Goal: Transaction & Acquisition: Purchase product/service

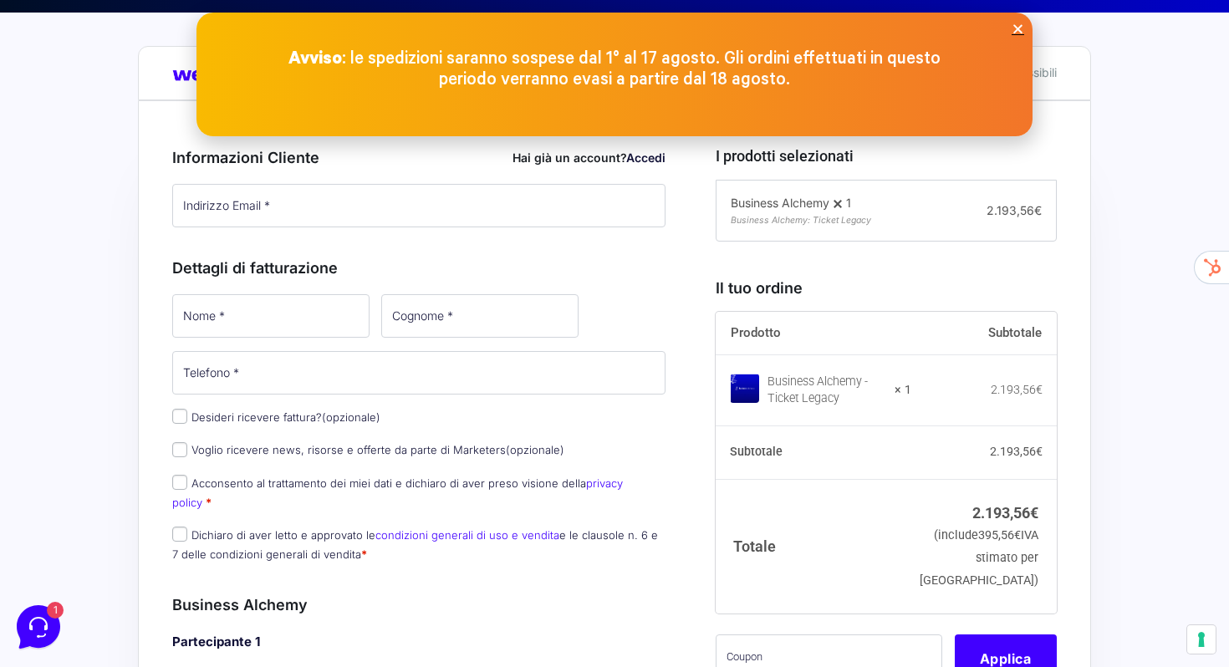
scroll to position [308, 0]
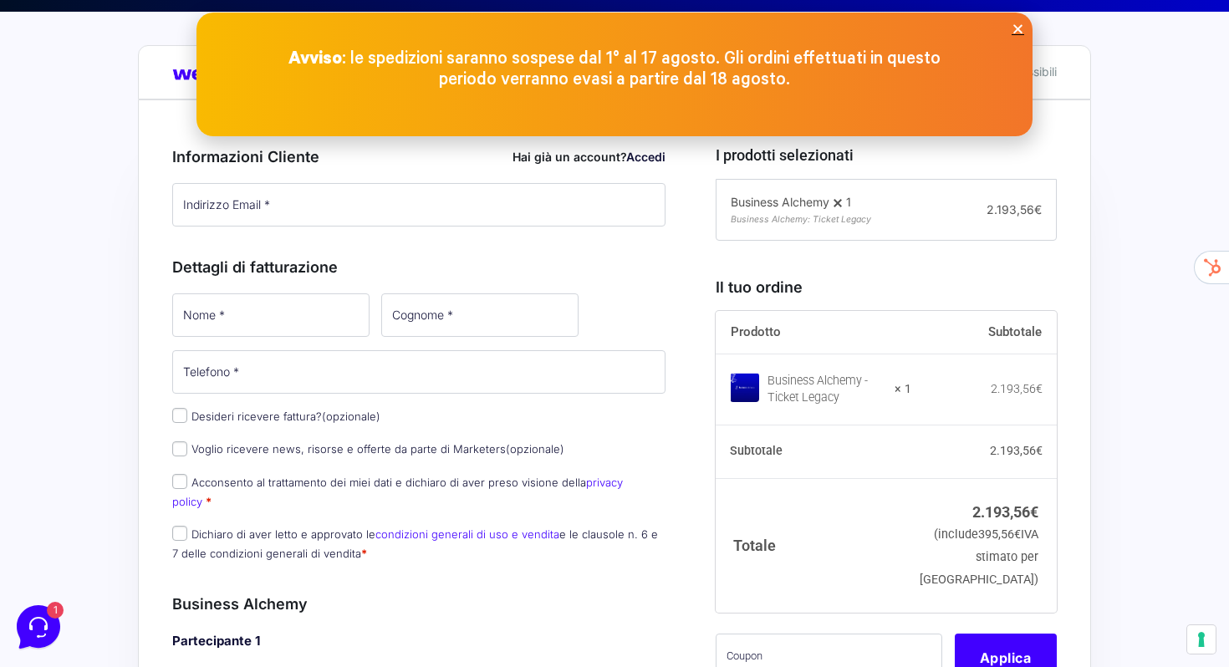
click at [1016, 32] on icon "Close" at bounding box center [1017, 29] width 13 height 13
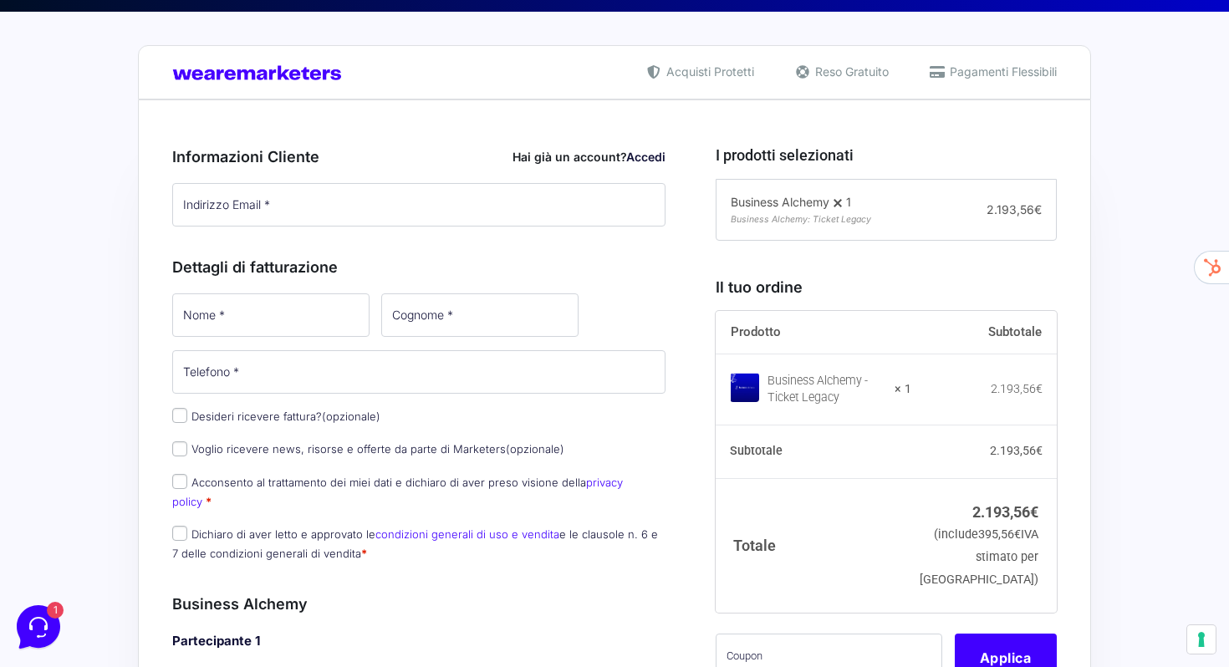
click at [834, 206] on span at bounding box center [837, 203] width 17 height 17
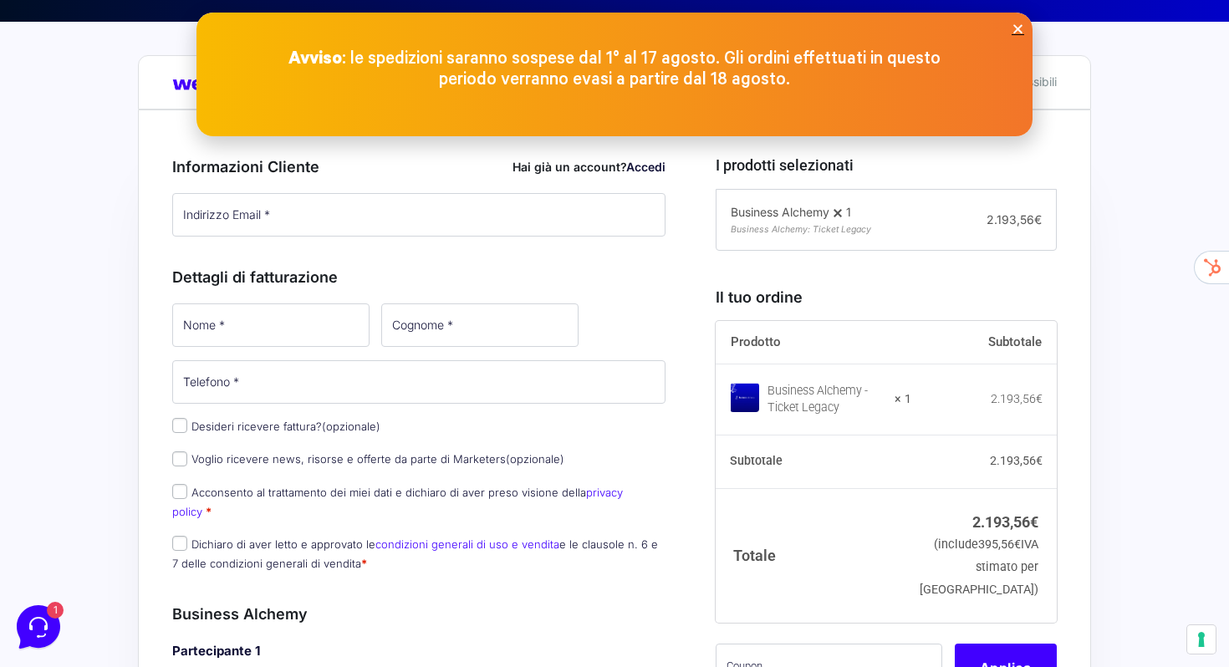
scroll to position [299, 0]
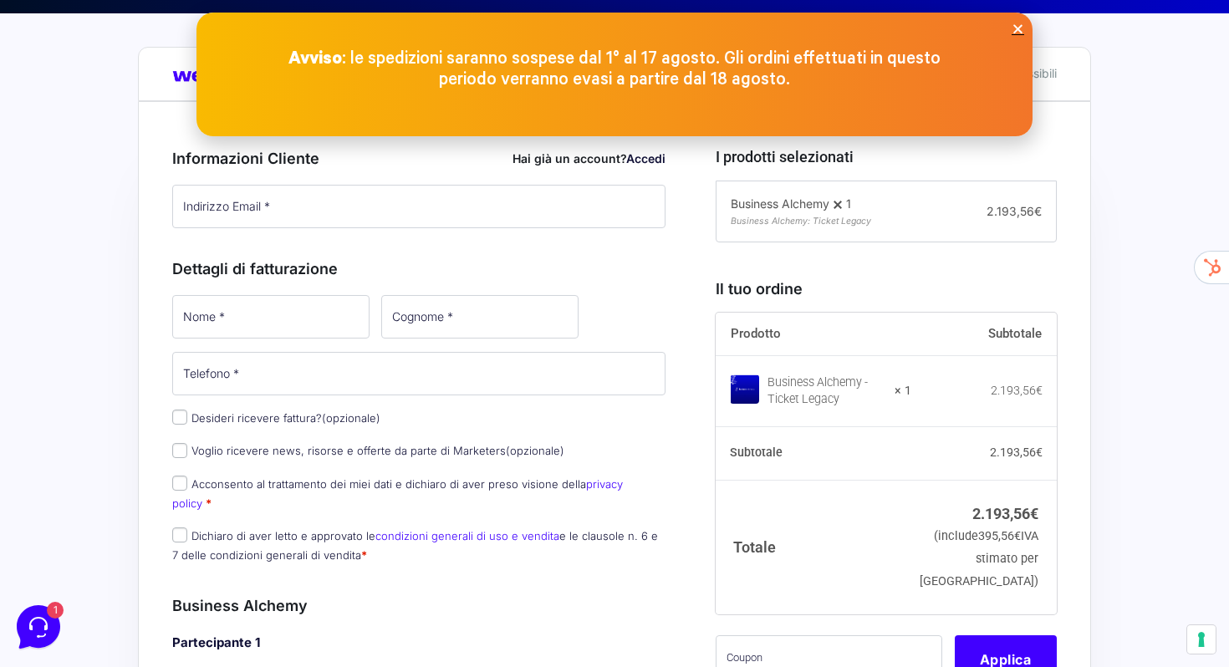
scroll to position [331, 0]
